Goal: Task Accomplishment & Management: Manage account settings

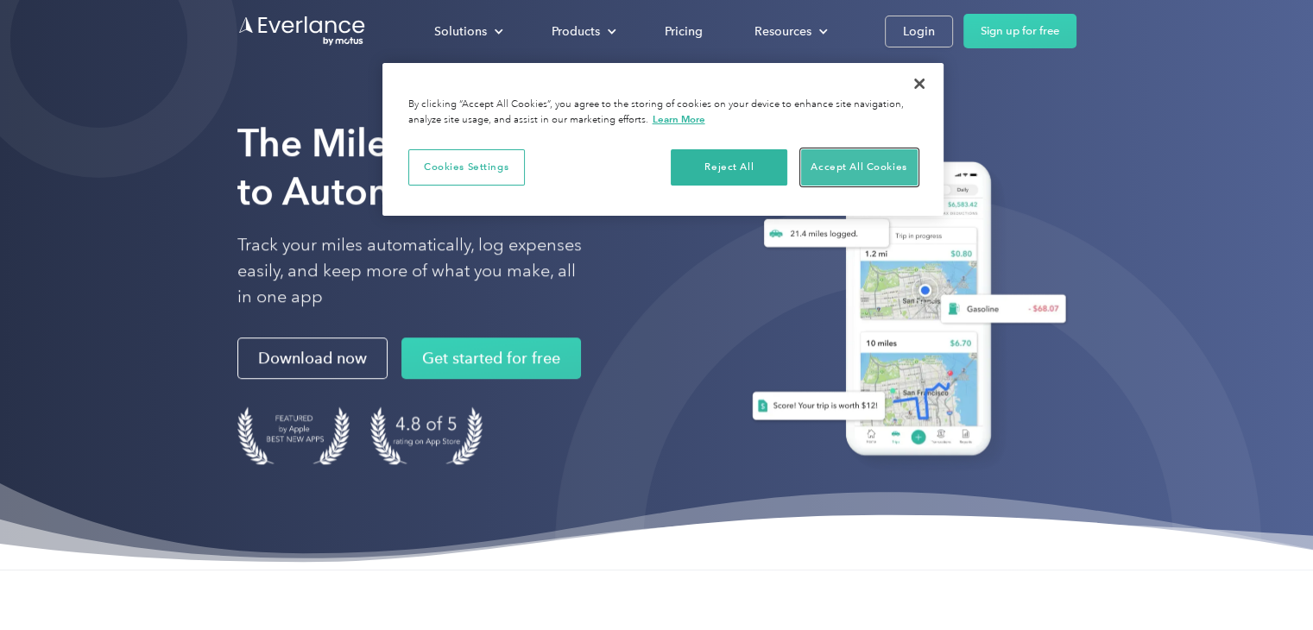
click at [826, 176] on button "Accept All Cookies" at bounding box center [859, 167] width 117 height 36
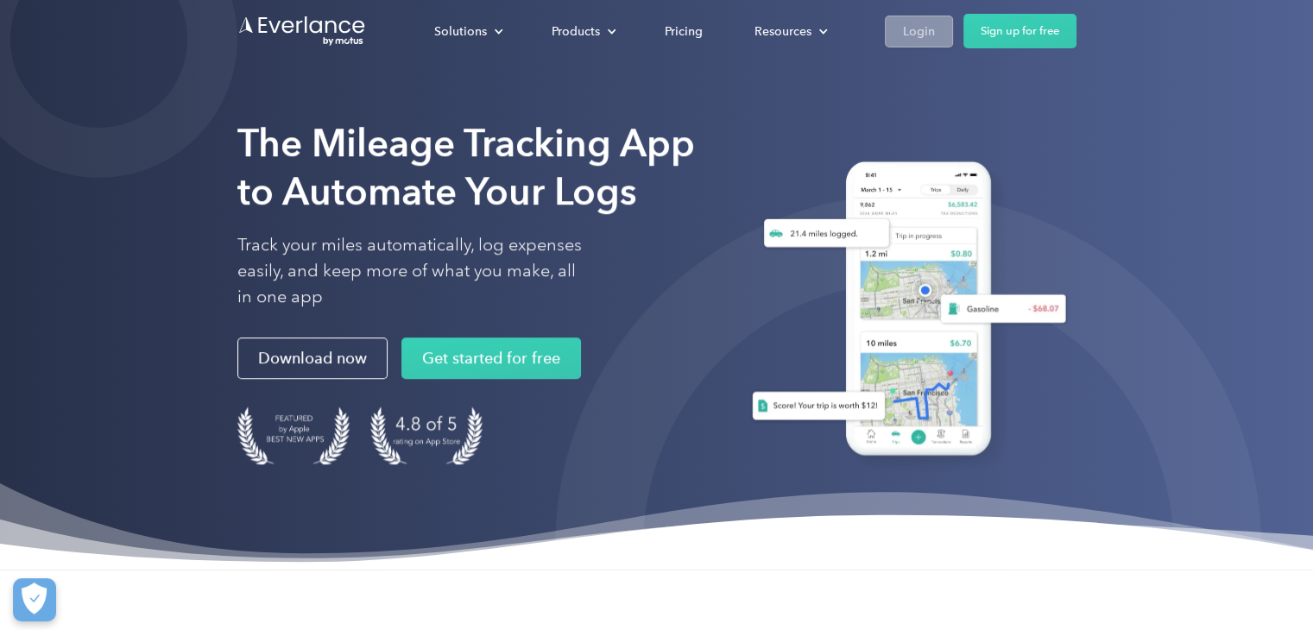
click at [912, 38] on div "Login" at bounding box center [919, 32] width 32 height 22
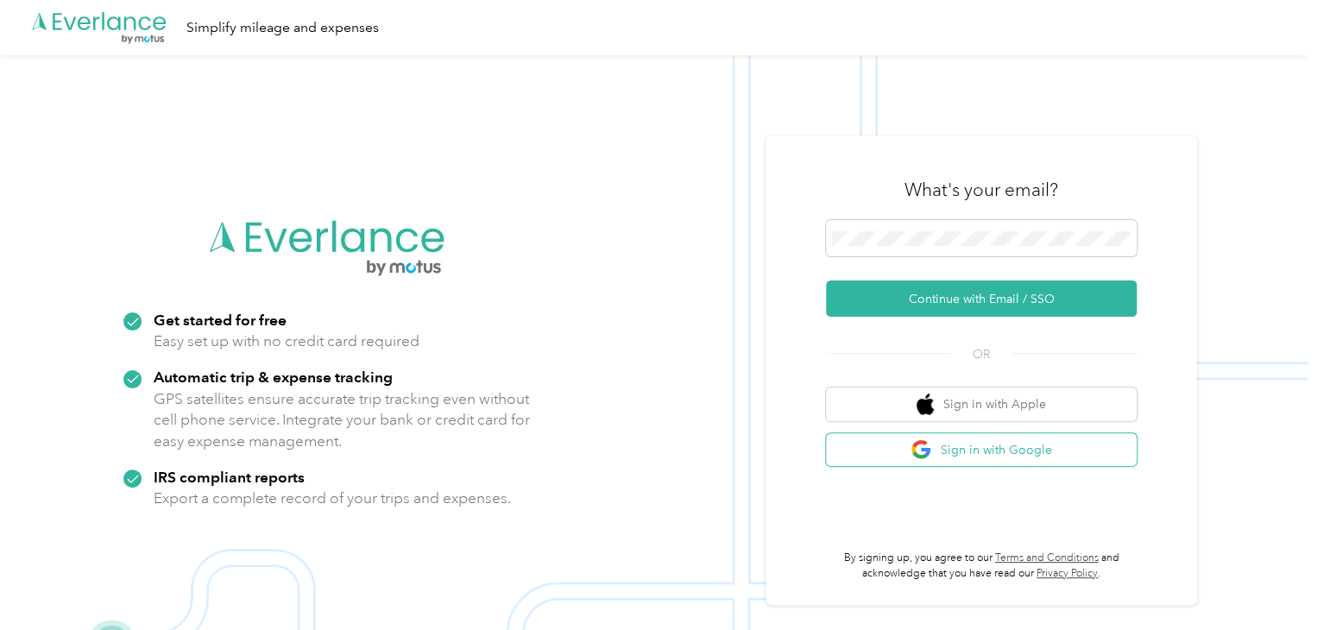
click at [987, 446] on button "Sign in with Google" at bounding box center [981, 450] width 311 height 34
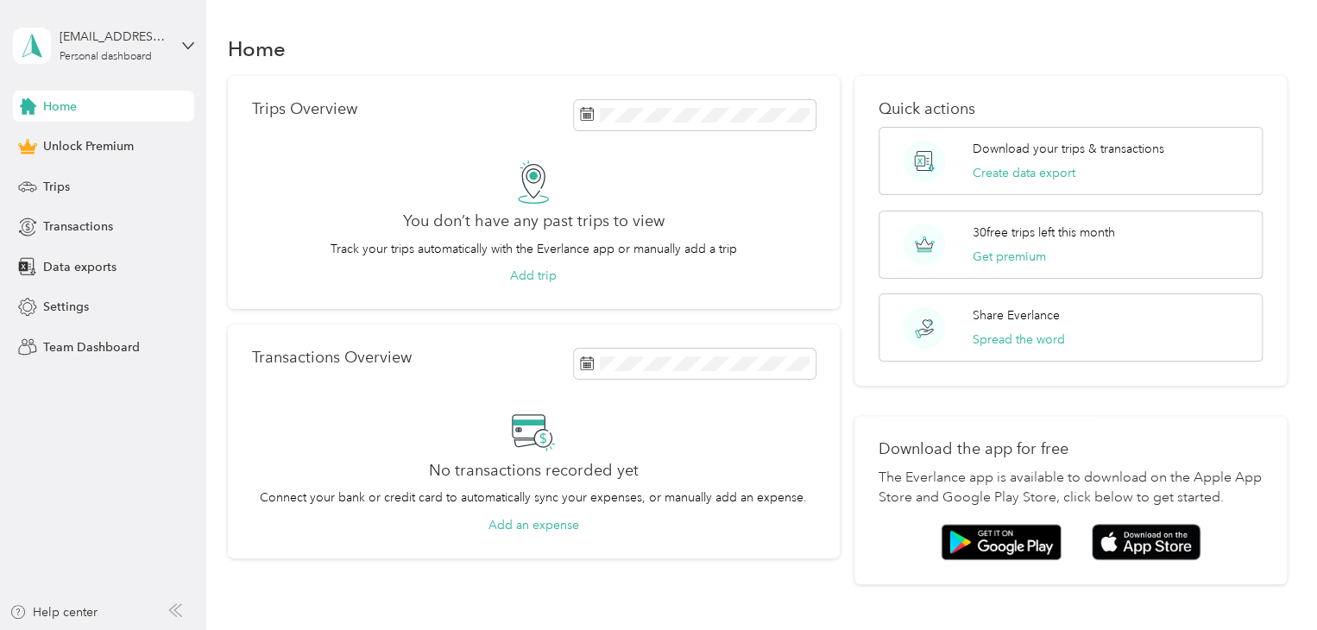
click at [142, 109] on div "Home" at bounding box center [103, 106] width 181 height 31
click at [60, 189] on span "Trips" at bounding box center [56, 187] width 27 height 18
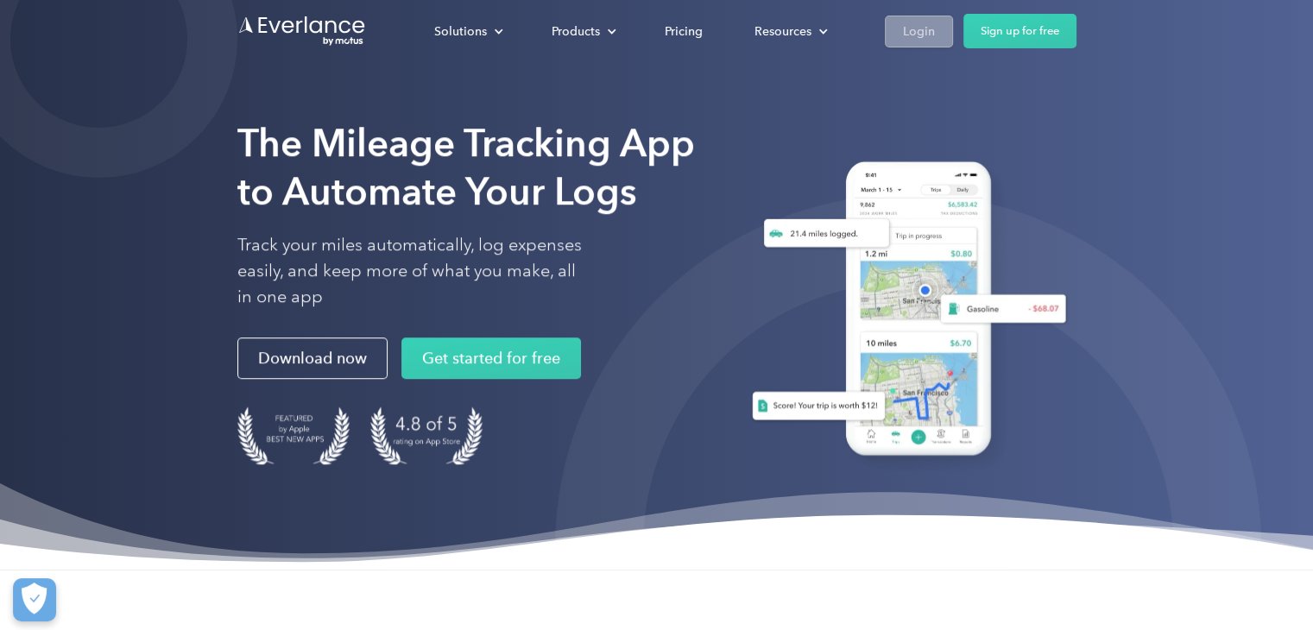
click at [911, 27] on div "Login" at bounding box center [919, 32] width 32 height 22
drag, startPoint x: 924, startPoint y: 35, endPoint x: 905, endPoint y: 32, distance: 19.2
click at [905, 32] on div "Login" at bounding box center [919, 32] width 32 height 22
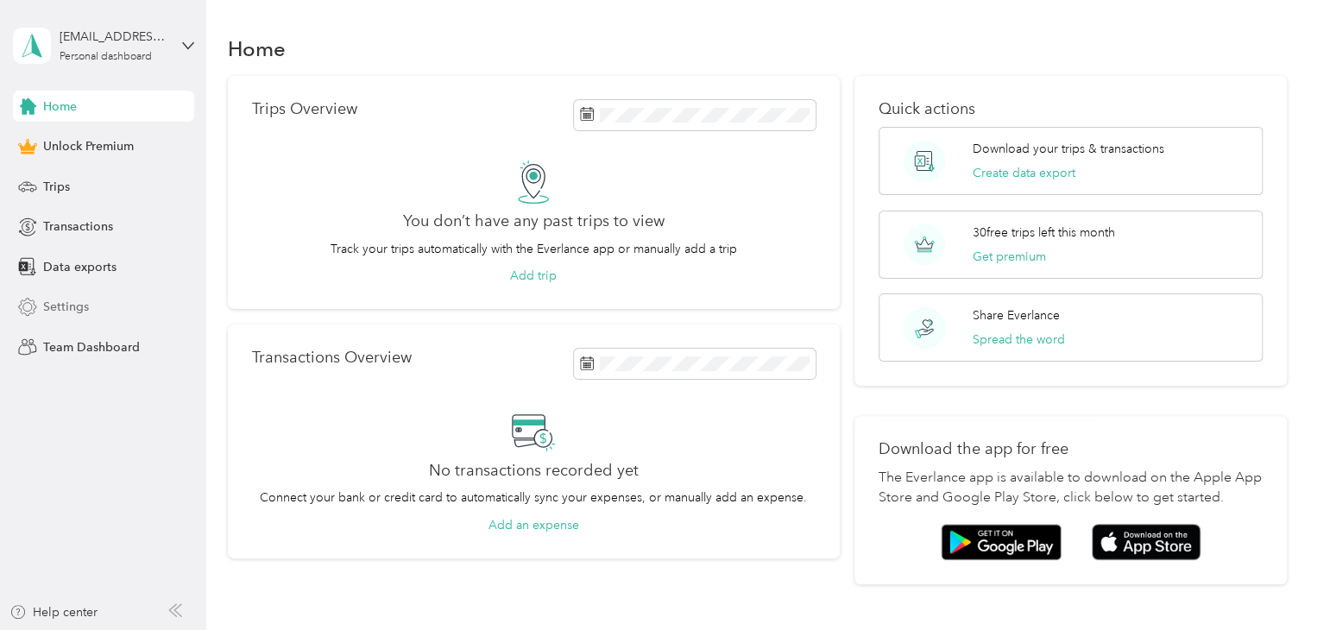
click at [67, 315] on span "Settings" at bounding box center [66, 307] width 46 height 18
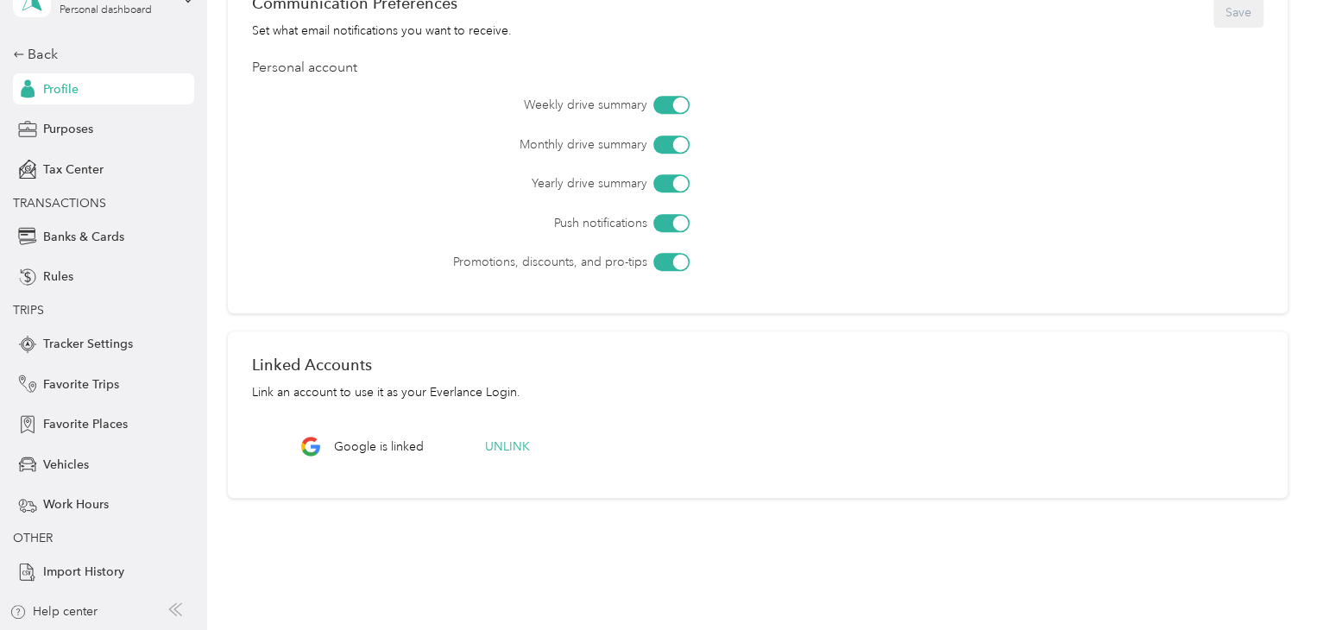
scroll to position [617, 0]
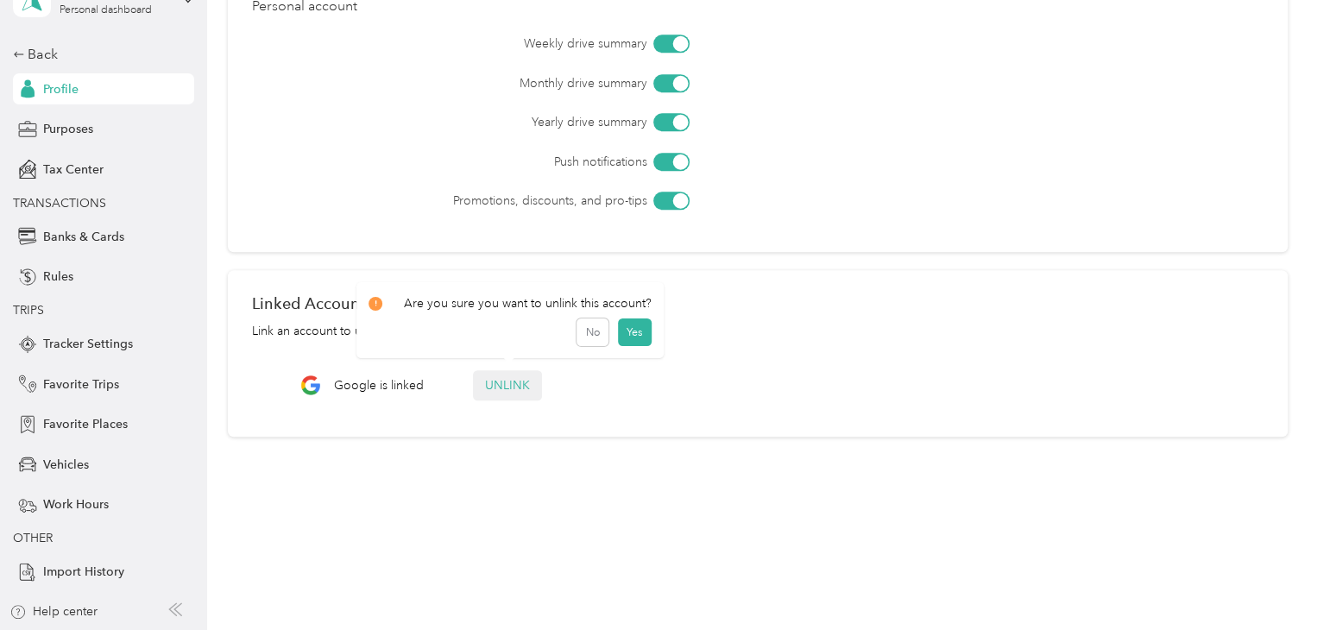
click at [498, 391] on button "Unlink" at bounding box center [507, 385] width 69 height 30
click at [621, 336] on button "Yes" at bounding box center [634, 338] width 34 height 28
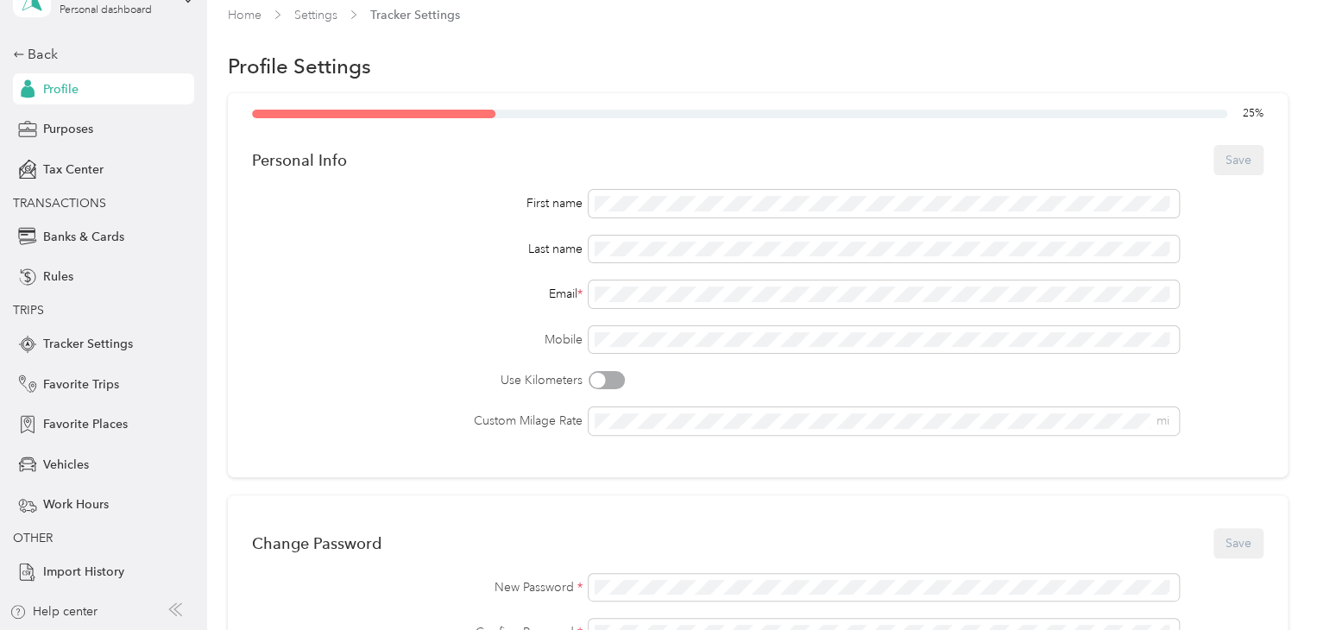
scroll to position [0, 0]
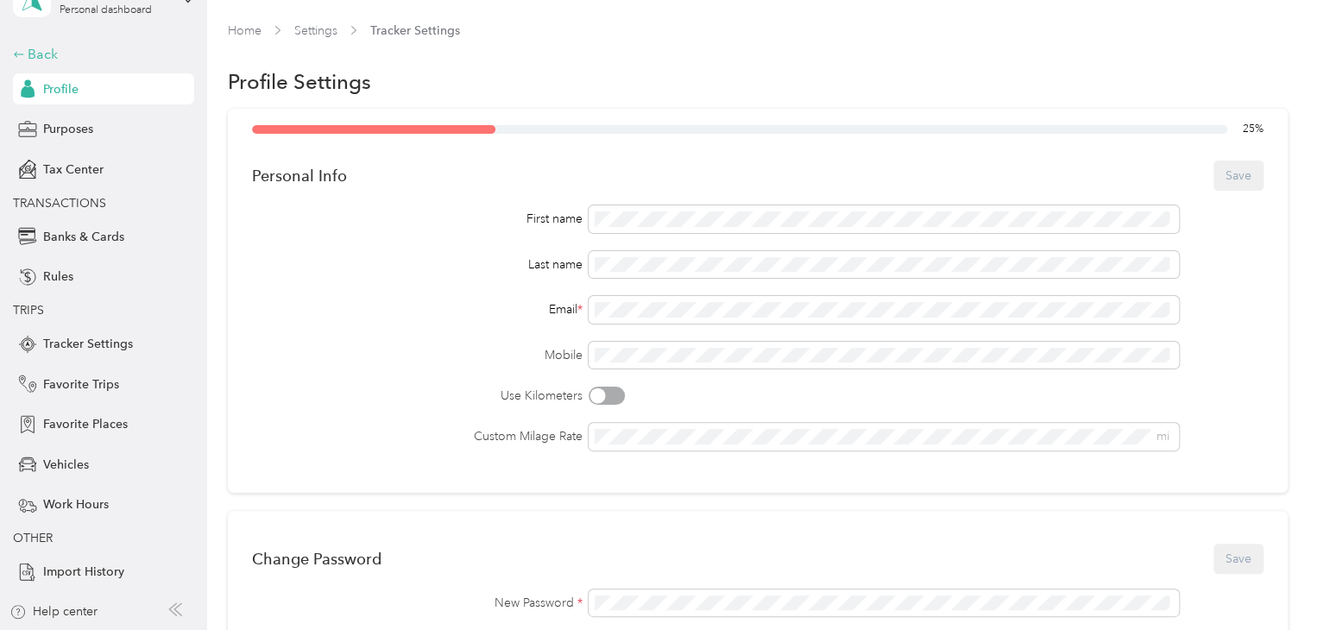
click at [32, 44] on div "Back" at bounding box center [99, 54] width 173 height 21
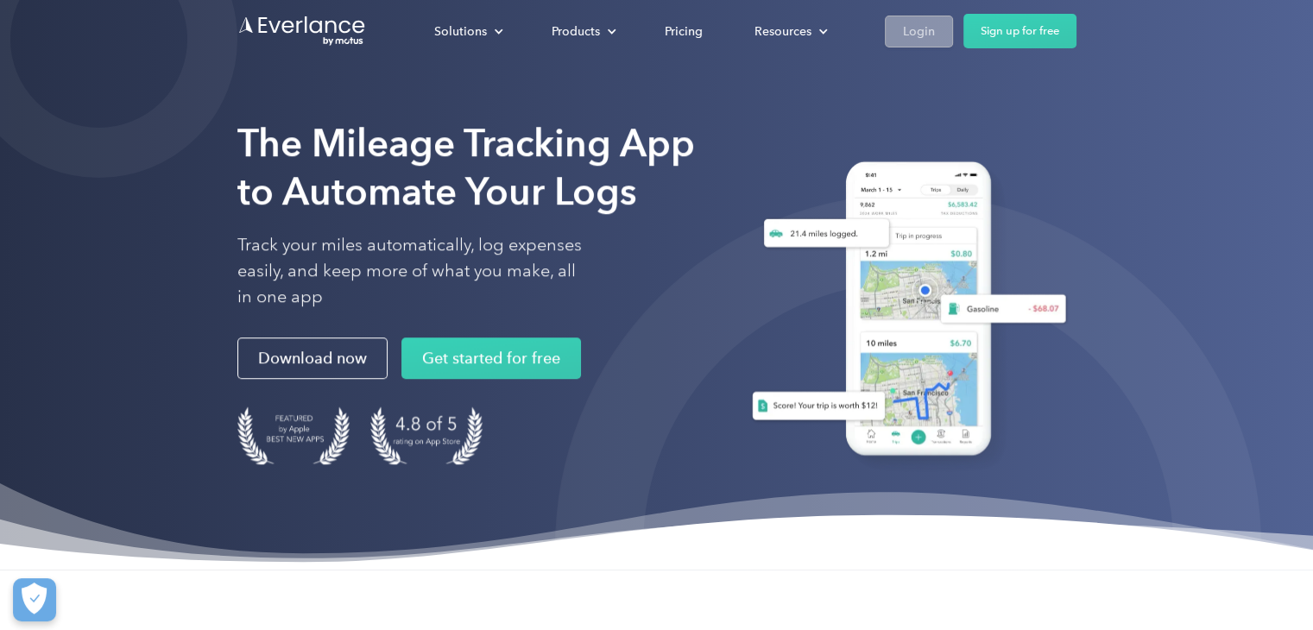
click at [908, 38] on div "Login" at bounding box center [919, 32] width 32 height 22
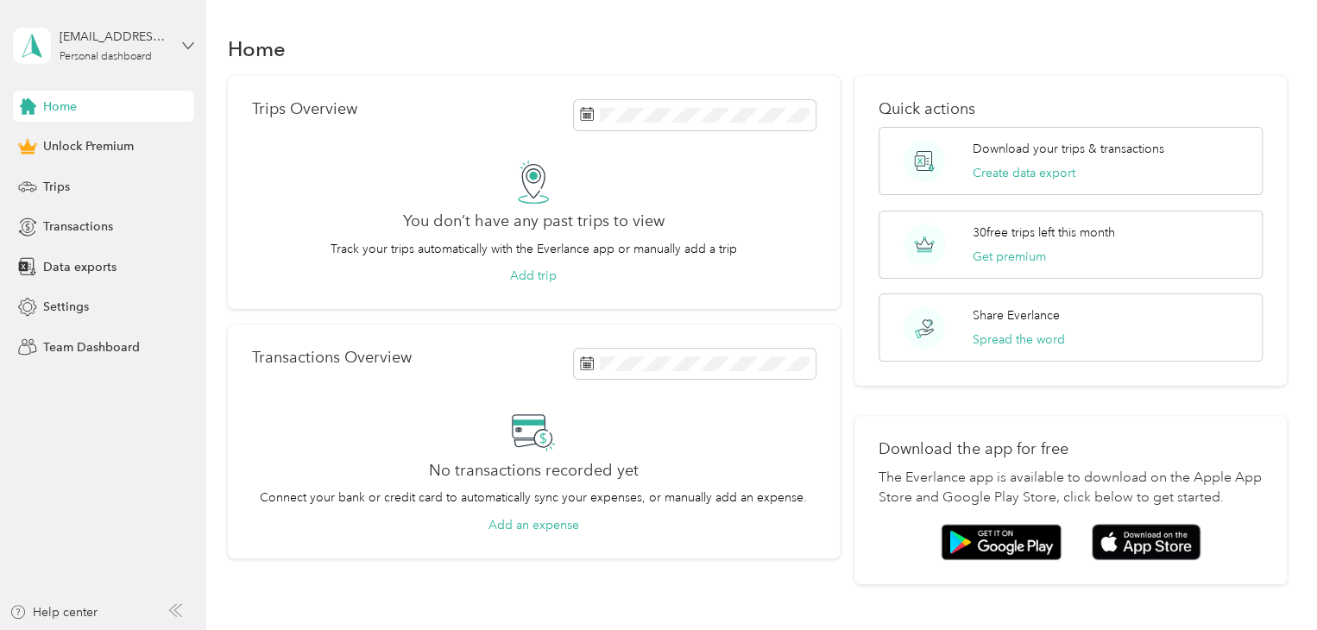
click at [186, 45] on icon at bounding box center [188, 46] width 12 height 12
click at [72, 142] on div "Log out" at bounding box center [194, 140] width 339 height 30
